Goal: Information Seeking & Learning: Find specific page/section

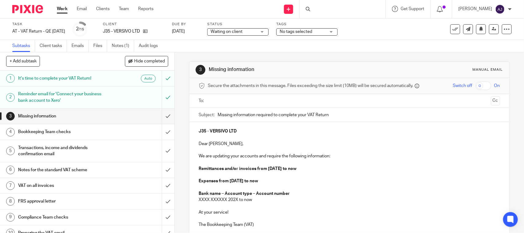
click at [342, 9] on div at bounding box center [343, 9] width 86 height 18
click at [329, 7] on div at bounding box center [343, 9] width 86 height 18
click at [319, 11] on div at bounding box center [343, 9] width 86 height 18
drag, startPoint x: 322, startPoint y: 8, endPoint x: 314, endPoint y: 9, distance: 8.0
click at [321, 8] on div at bounding box center [343, 9] width 86 height 18
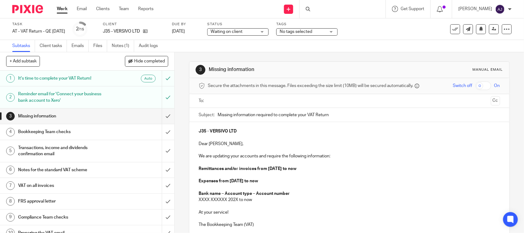
click at [310, 9] on icon at bounding box center [308, 9] width 5 height 5
click at [341, 6] on div at bounding box center [343, 9] width 86 height 18
click at [341, 5] on div at bounding box center [343, 9] width 86 height 18
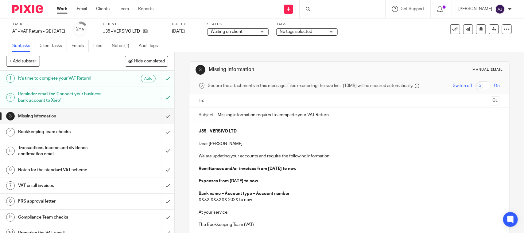
click at [341, 5] on div at bounding box center [343, 9] width 86 height 18
click at [341, 6] on div at bounding box center [343, 9] width 86 height 18
click at [257, 53] on div "3 Missing information Manual email Secure the attachments in this message. File…" at bounding box center [349, 169] width 320 height 235
click at [148, 34] on link at bounding box center [144, 31] width 8 height 6
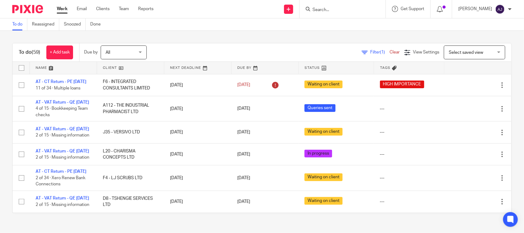
click at [335, 10] on input "Search" at bounding box center [339, 10] width 55 height 6
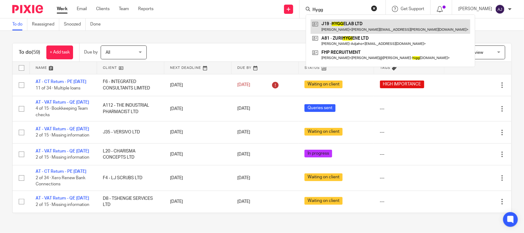
type input "Hygg"
click at [358, 22] on link at bounding box center [391, 26] width 160 height 14
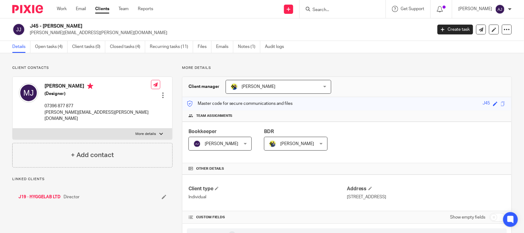
drag, startPoint x: 29, startPoint y: 25, endPoint x: 95, endPoint y: 25, distance: 65.4
click at [95, 25] on div "J45 - MARTIN JOIRET martin.joiret@gmail.com" at bounding box center [220, 29] width 416 height 13
copy h2 "J45 - MARTIN JOIRET"
click at [36, 48] on link "Open tasks (4)" at bounding box center [51, 47] width 33 height 12
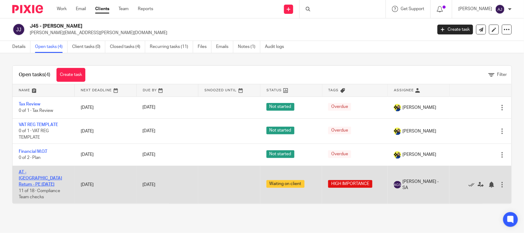
click at [34, 171] on link "AT - [GEOGRAPHIC_DATA] Return - PE [DATE]" at bounding box center [40, 178] width 43 height 17
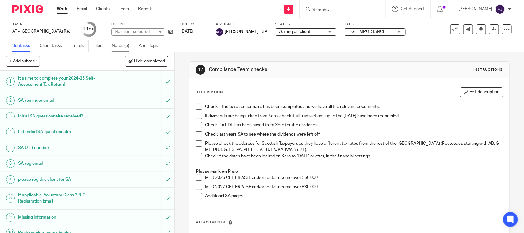
click at [128, 46] on link "Notes (5)" at bounding box center [123, 46] width 22 height 12
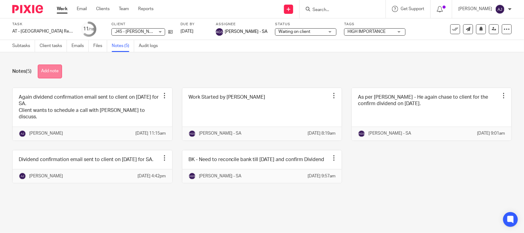
click at [60, 72] on button "Add note" at bounding box center [50, 71] width 24 height 14
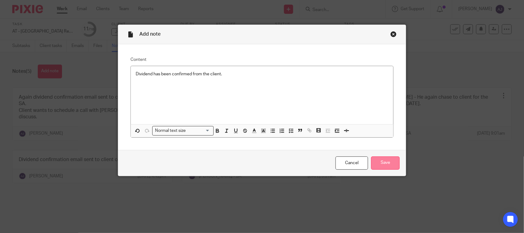
click at [385, 166] on input "Save" at bounding box center [385, 162] width 29 height 13
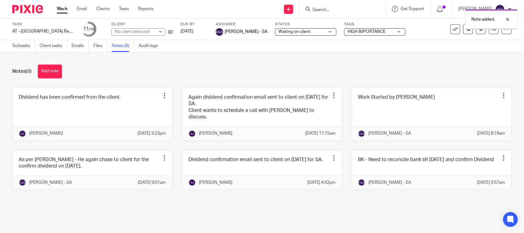
click at [226, 76] on div "Notes (6) Add note" at bounding box center [261, 71] width 499 height 14
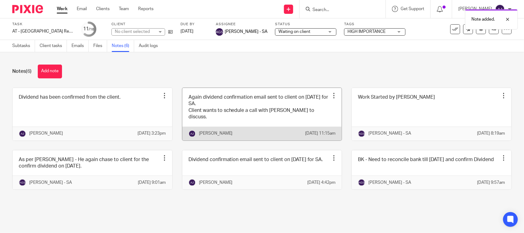
click at [244, 106] on link at bounding box center [262, 114] width 160 height 52
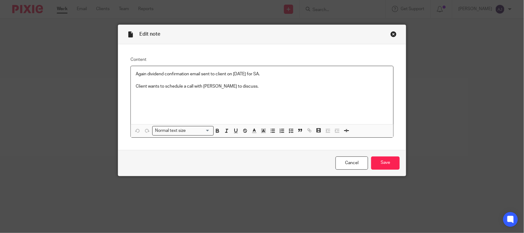
click at [391, 34] on div "Close this dialog window" at bounding box center [393, 34] width 6 height 6
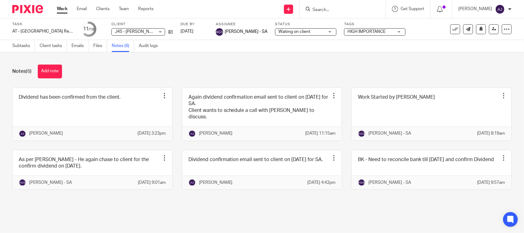
click at [285, 82] on div "Notes (6) Add note Dividend has been confirmed from the client. Edit note Delet…" at bounding box center [262, 131] width 524 height 159
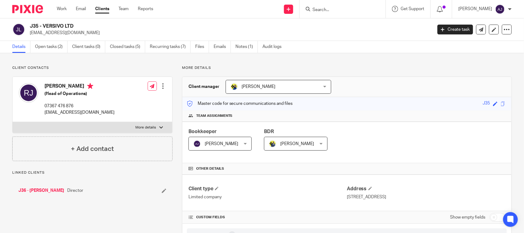
scroll to position [537, 0]
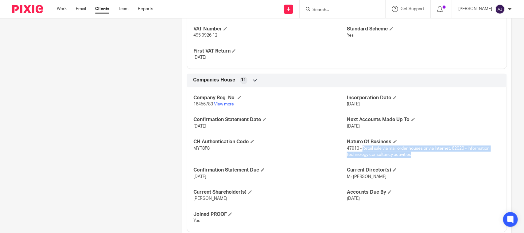
drag, startPoint x: 360, startPoint y: 150, endPoint x: 414, endPoint y: 153, distance: 54.1
click at [414, 153] on p "47910 - Retail sale via mail order houses or via Internet, 62020 - Information …" at bounding box center [423, 151] width 153 height 13
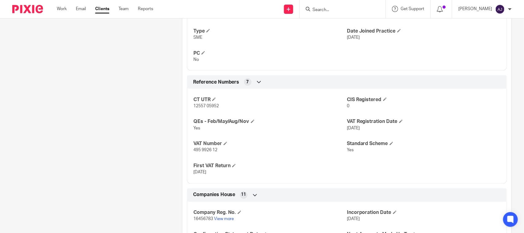
scroll to position [307, 0]
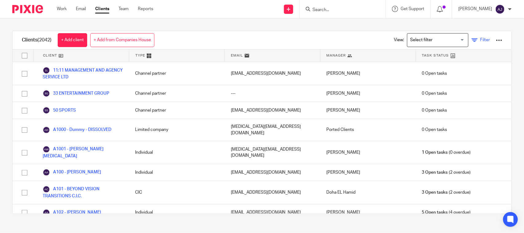
click at [471, 41] on icon at bounding box center [474, 40] width 6 height 6
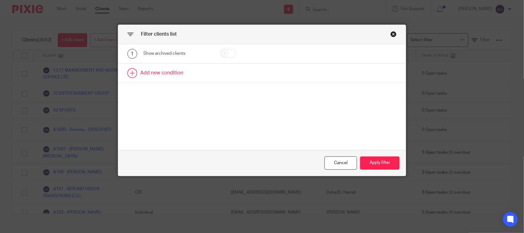
click at [163, 73] on link at bounding box center [262, 73] width 288 height 19
click at [175, 77] on div "Field" at bounding box center [173, 74] width 50 height 13
type input "Book"
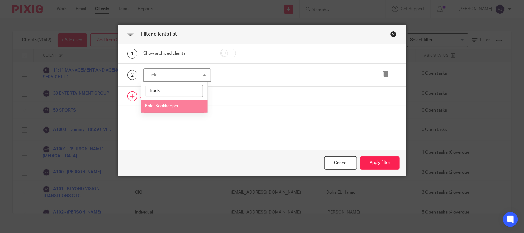
drag, startPoint x: 165, startPoint y: 105, endPoint x: 202, endPoint y: 101, distance: 37.7
click at [165, 106] on span "Role: Bookkeeper" at bounding box center [162, 106] width 34 height 4
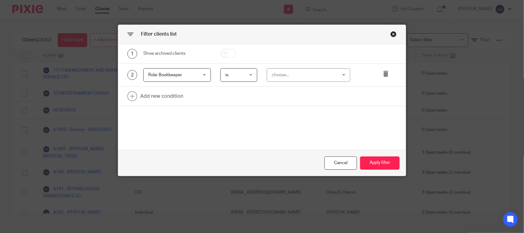
click at [280, 79] on div "choose..." at bounding box center [303, 74] width 63 height 13
type input "Vipu"
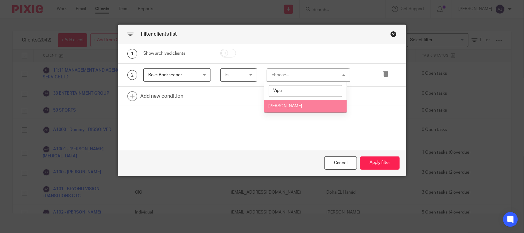
click at [273, 106] on span "Vipul Rawal" at bounding box center [285, 106] width 34 height 4
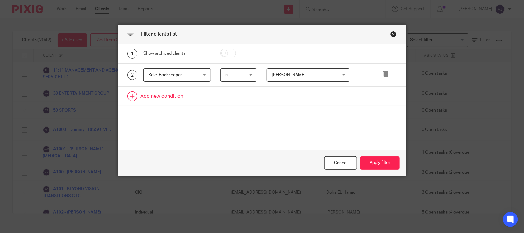
click at [175, 96] on link at bounding box center [262, 96] width 288 height 19
click at [175, 96] on div "Field" at bounding box center [173, 97] width 50 height 13
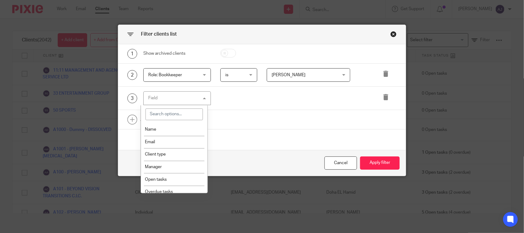
click at [249, 139] on div "1 Show archived clients 2 Role: Bookkeeper Role: Bookkeeper Name Email Client t…" at bounding box center [262, 97] width 288 height 106
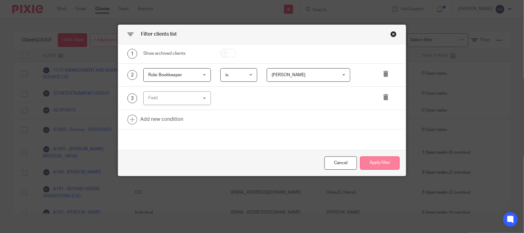
click at [378, 165] on button "Apply filter" at bounding box center [380, 162] width 40 height 13
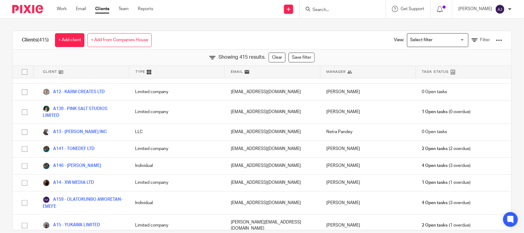
scroll to position [77, 0]
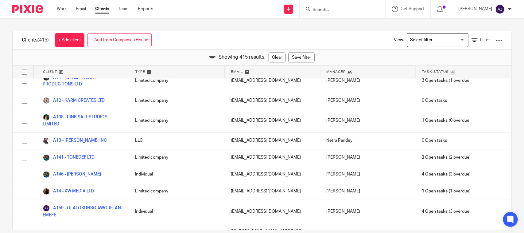
click at [496, 40] on div at bounding box center [499, 40] width 6 height 6
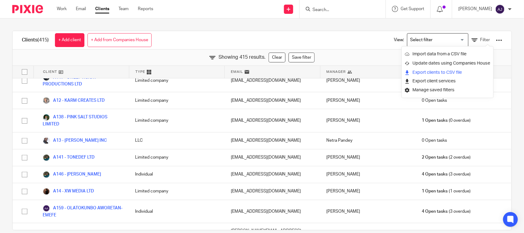
click at [433, 74] on link "Export clients to CSV file" at bounding box center [447, 72] width 85 height 9
